Goal: Use online tool/utility

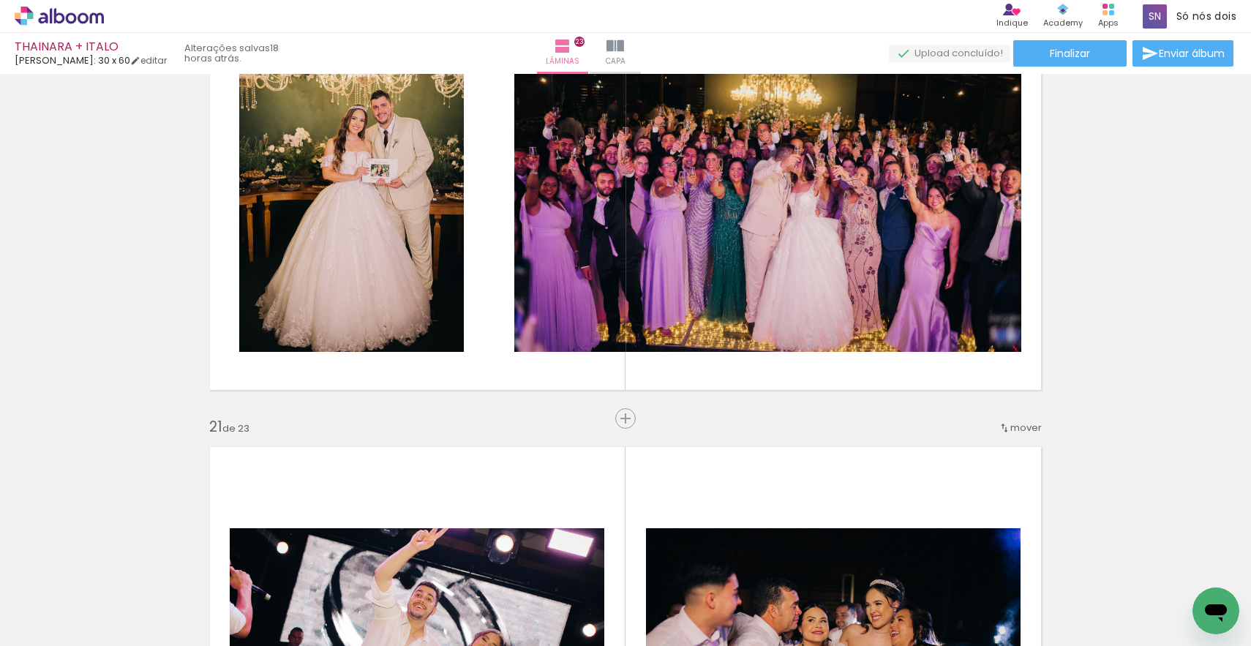
scroll to position [0, 4221]
